Goal: Find specific page/section: Find specific page/section

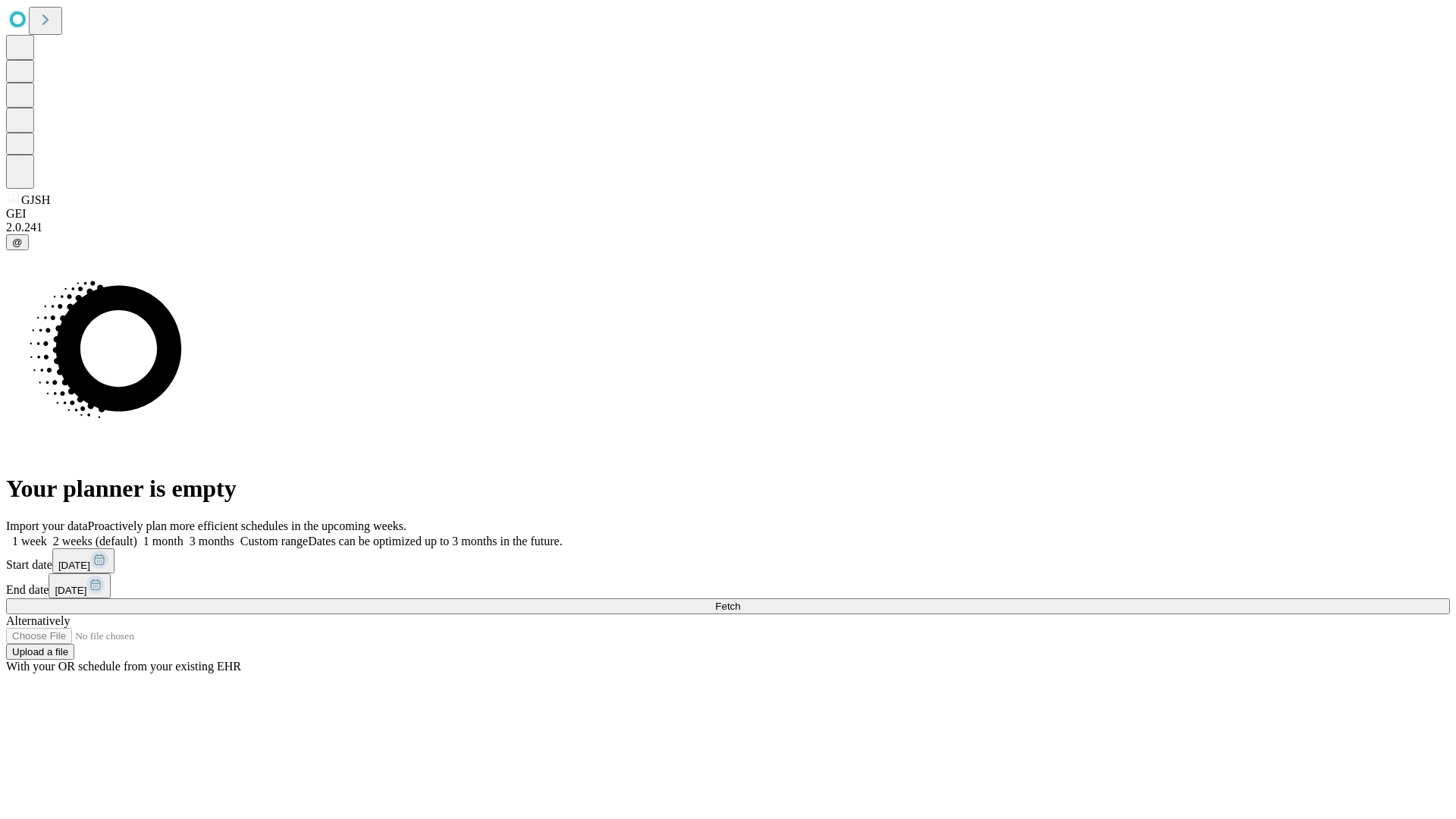
click at [740, 601] on span "Fetch" at bounding box center [727, 606] width 25 height 11
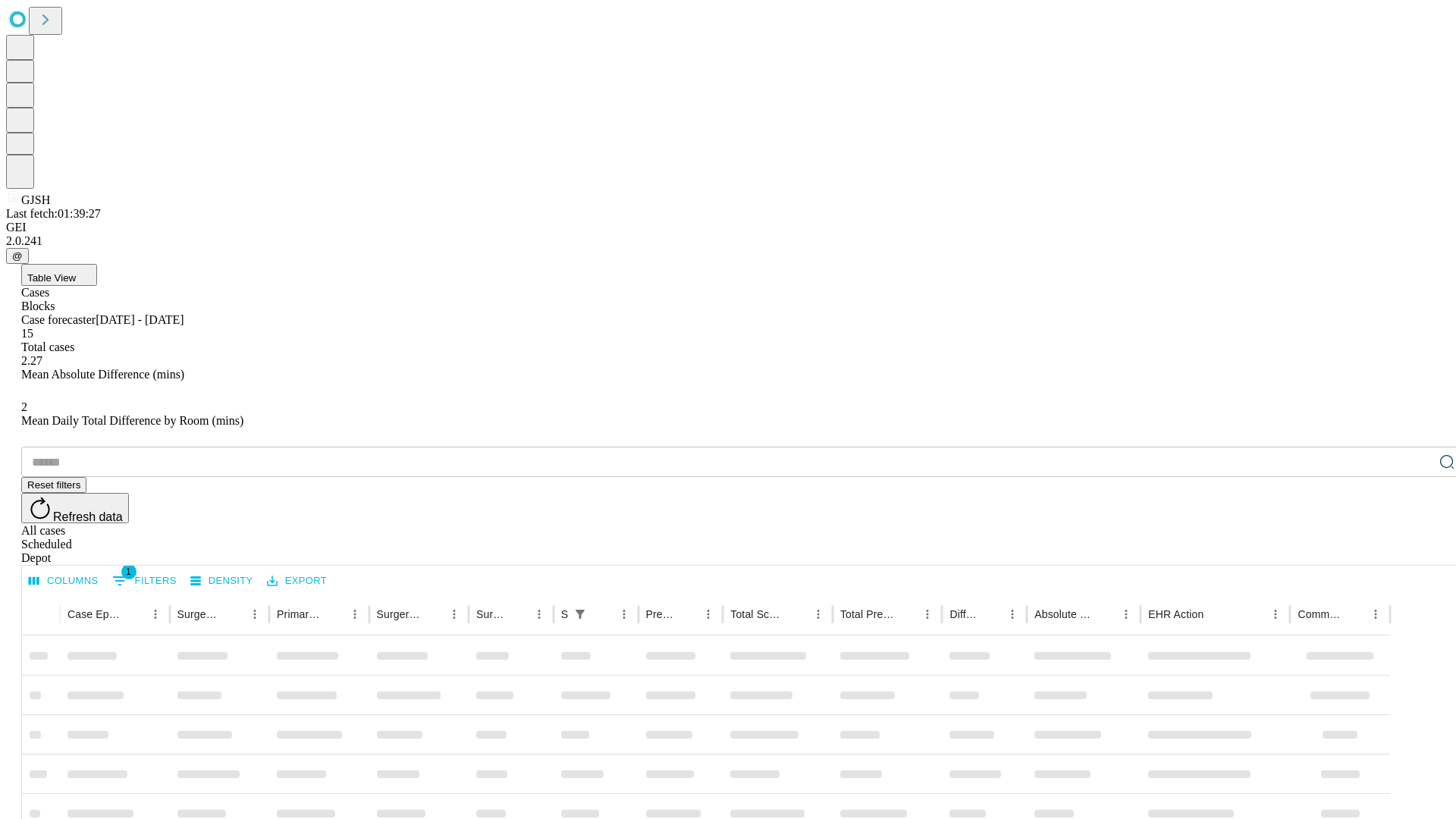
click at [1417, 551] on div "Depot" at bounding box center [743, 558] width 1444 height 14
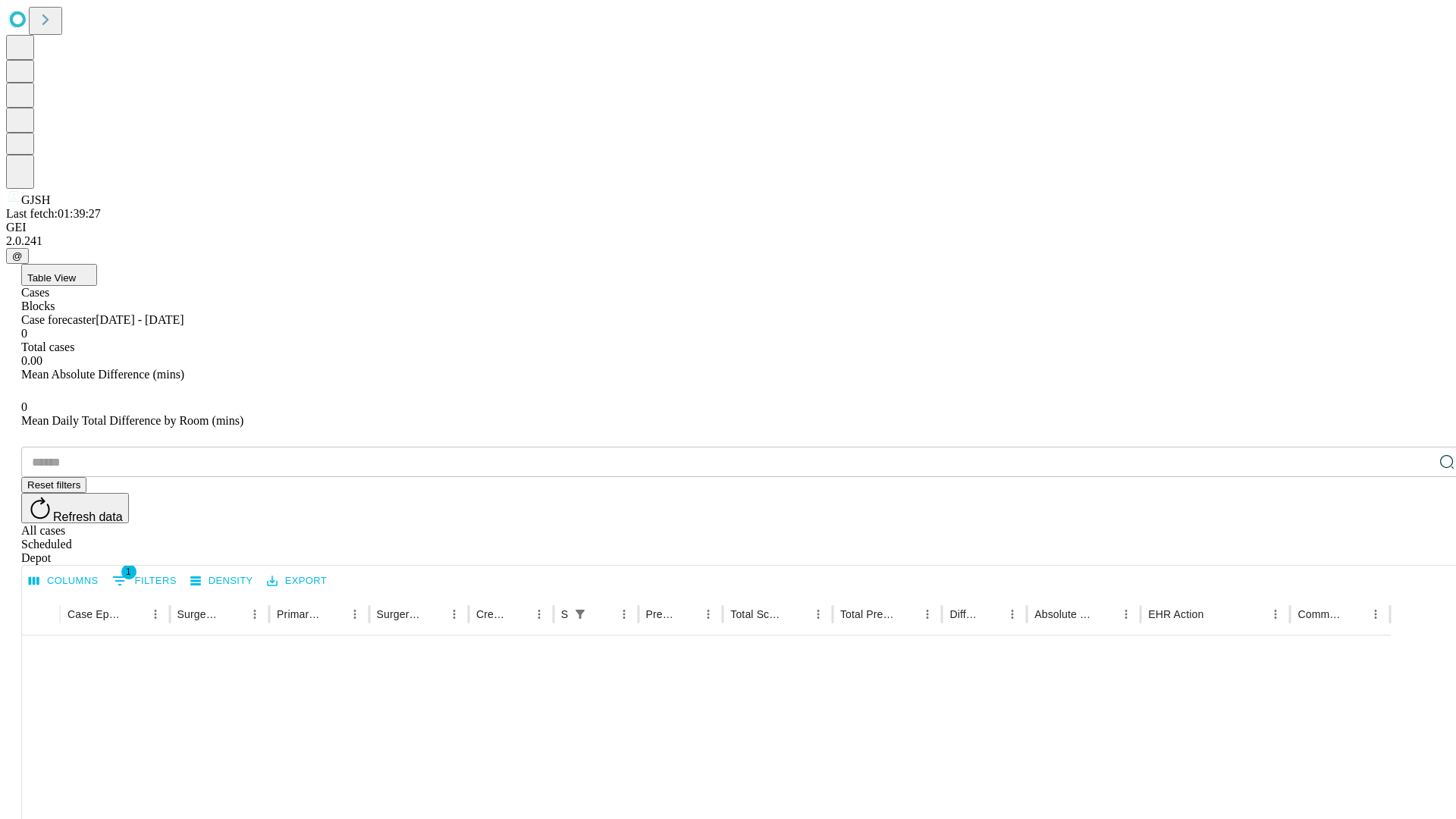
click at [1293, 524] on div "All cases" at bounding box center [743, 531] width 1444 height 14
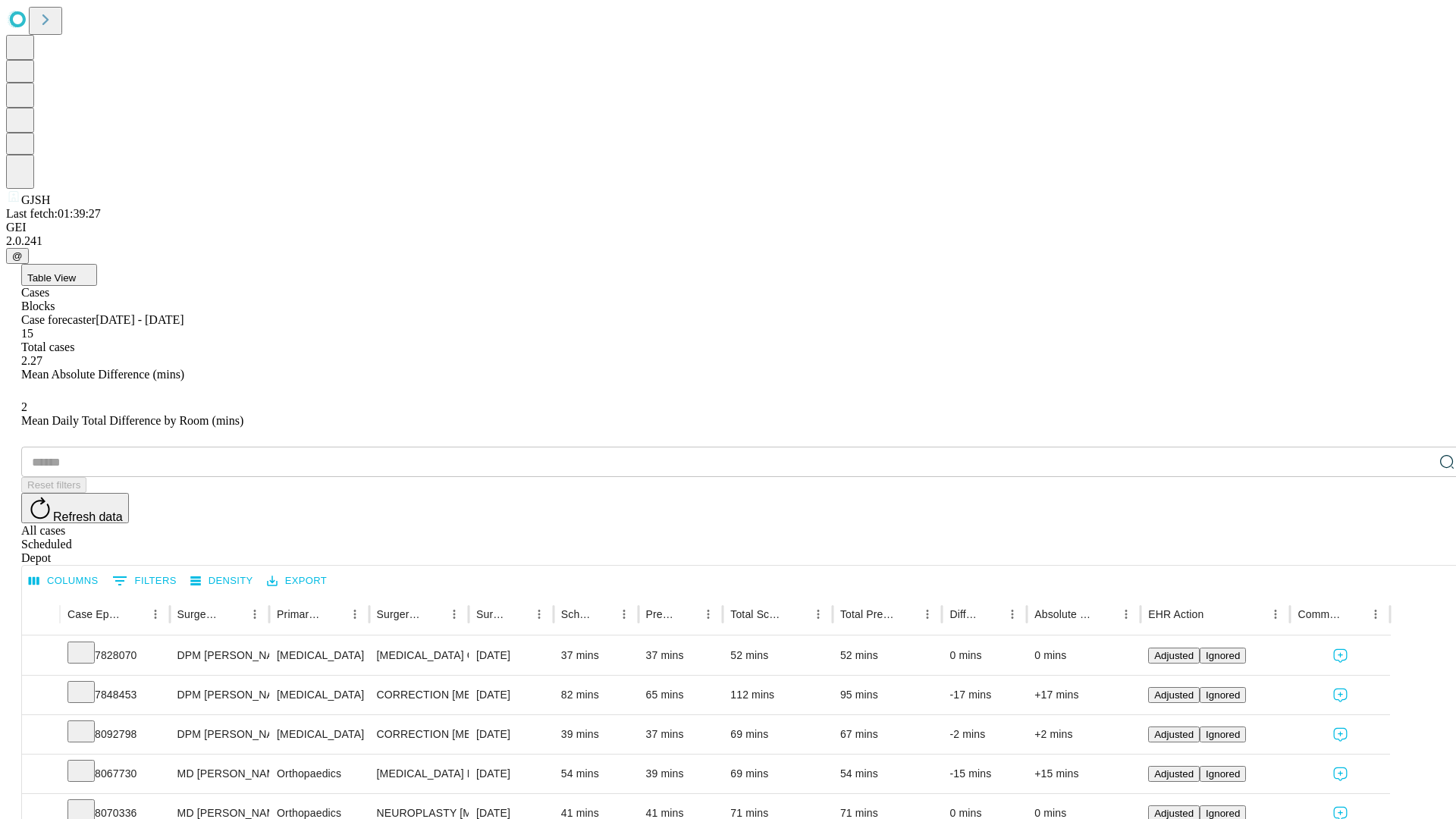
type input "*******"
